Goal: Register for event/course: Sign up to attend an event or enroll in a course

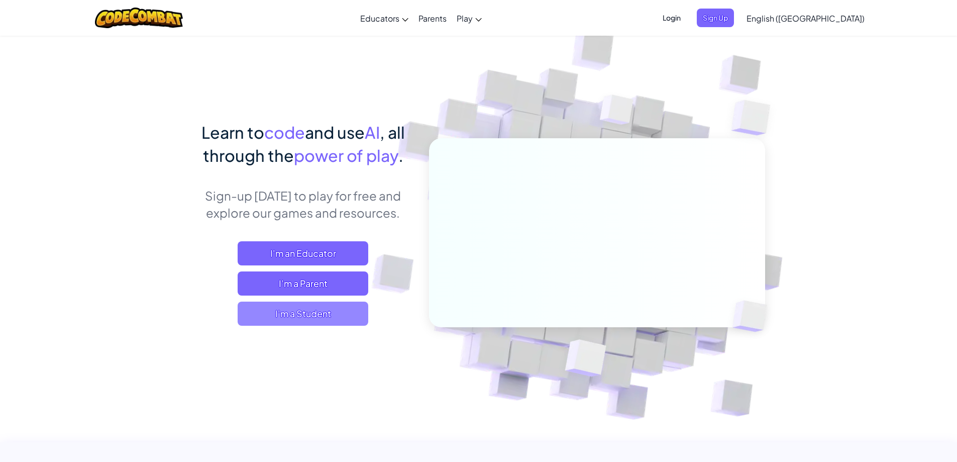
click at [340, 317] on span "I'm a Student" at bounding box center [303, 314] width 131 height 24
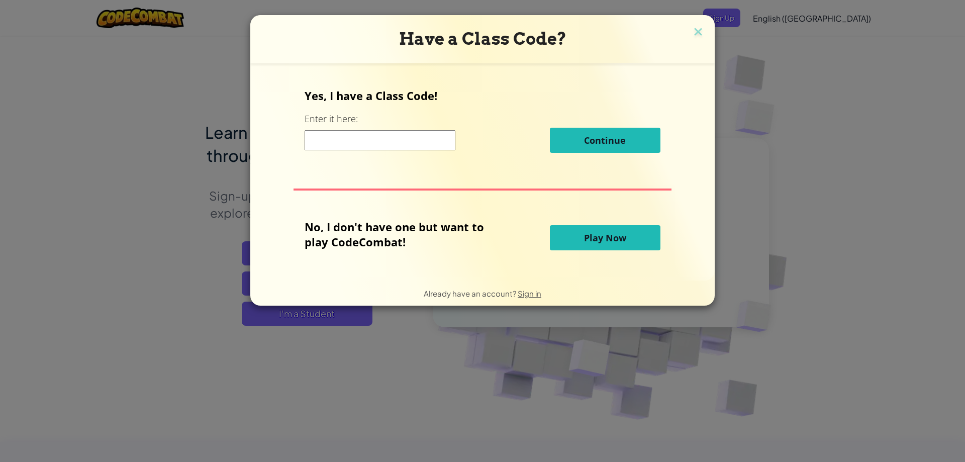
click at [347, 151] on div "Continue" at bounding box center [482, 140] width 355 height 25
click at [346, 148] on input at bounding box center [380, 140] width 151 height 20
click at [350, 148] on input at bounding box center [380, 140] width 151 height 20
type input "32"
drag, startPoint x: 351, startPoint y: 129, endPoint x: 334, endPoint y: 10, distance: 120.4
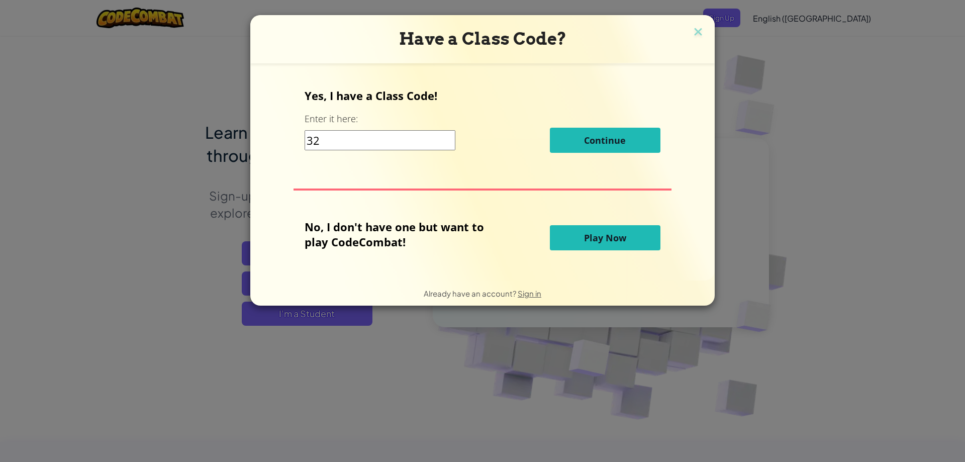
click at [468, 107] on div "Yes, I have a Class Code! Enter it here: 32 Continue" at bounding box center [482, 124] width 355 height 72
